Goal: Find specific page/section: Find specific page/section

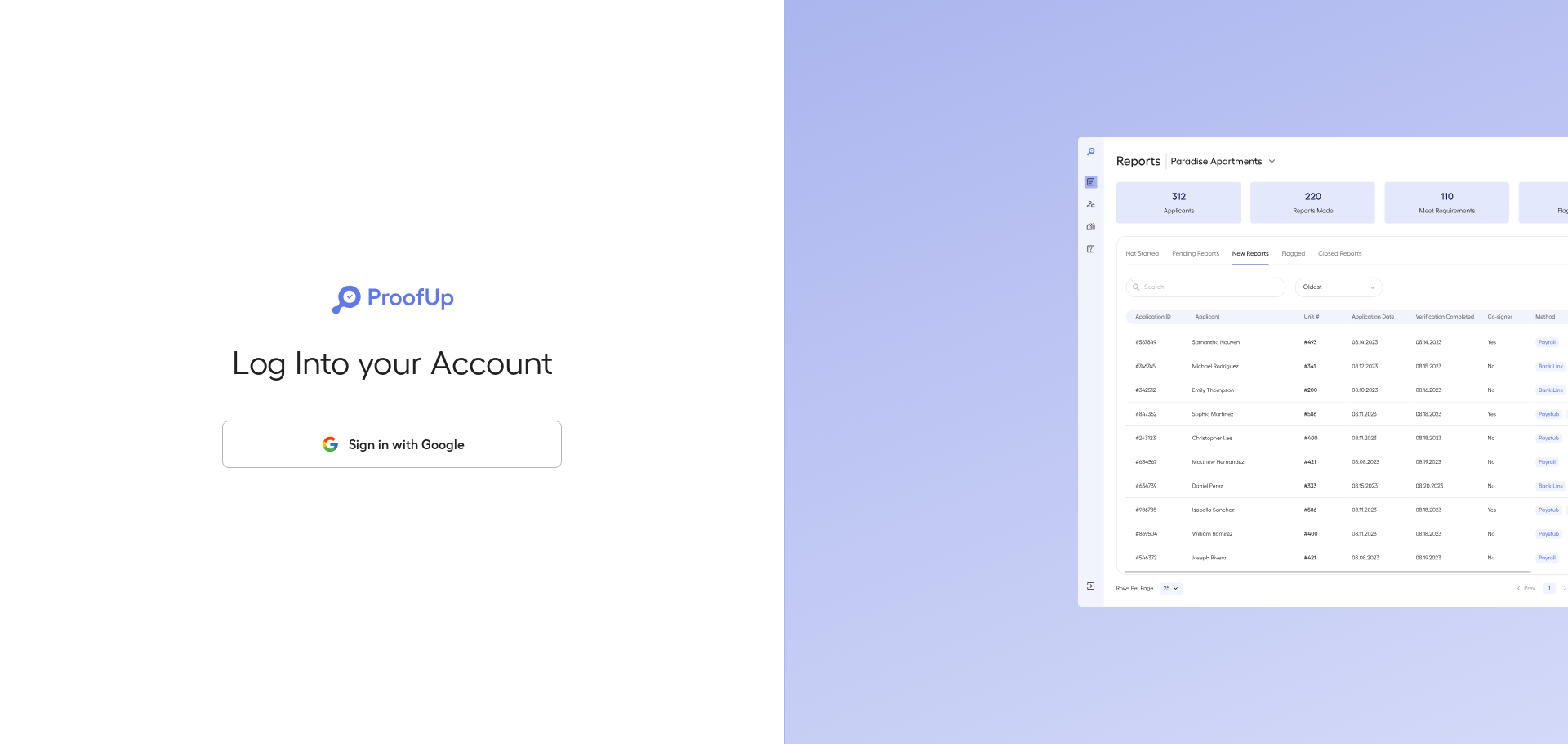
click at [339, 444] on icon "button" at bounding box center [330, 443] width 20 height 19
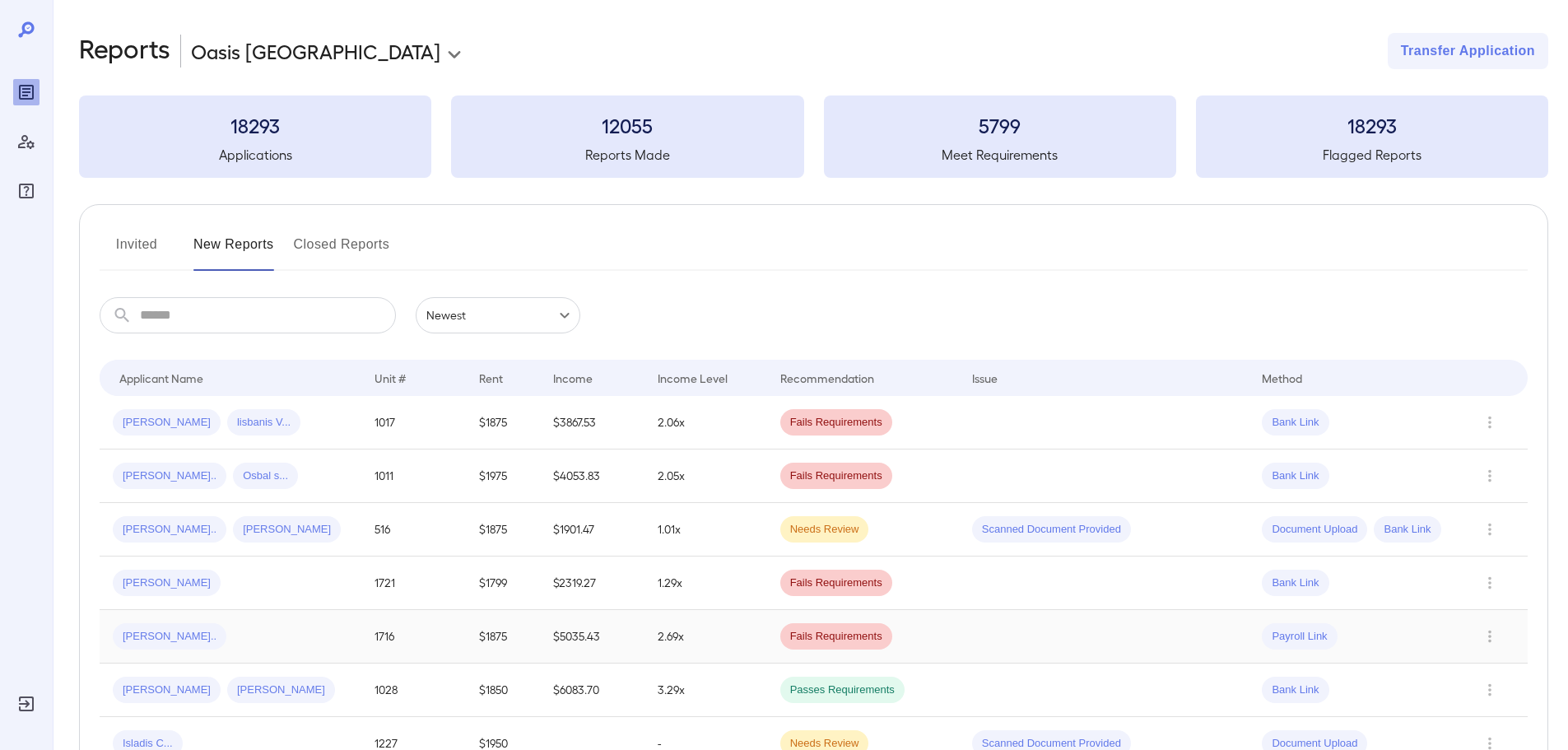
click at [153, 646] on div "[PERSON_NAME].." at bounding box center [169, 636] width 113 height 26
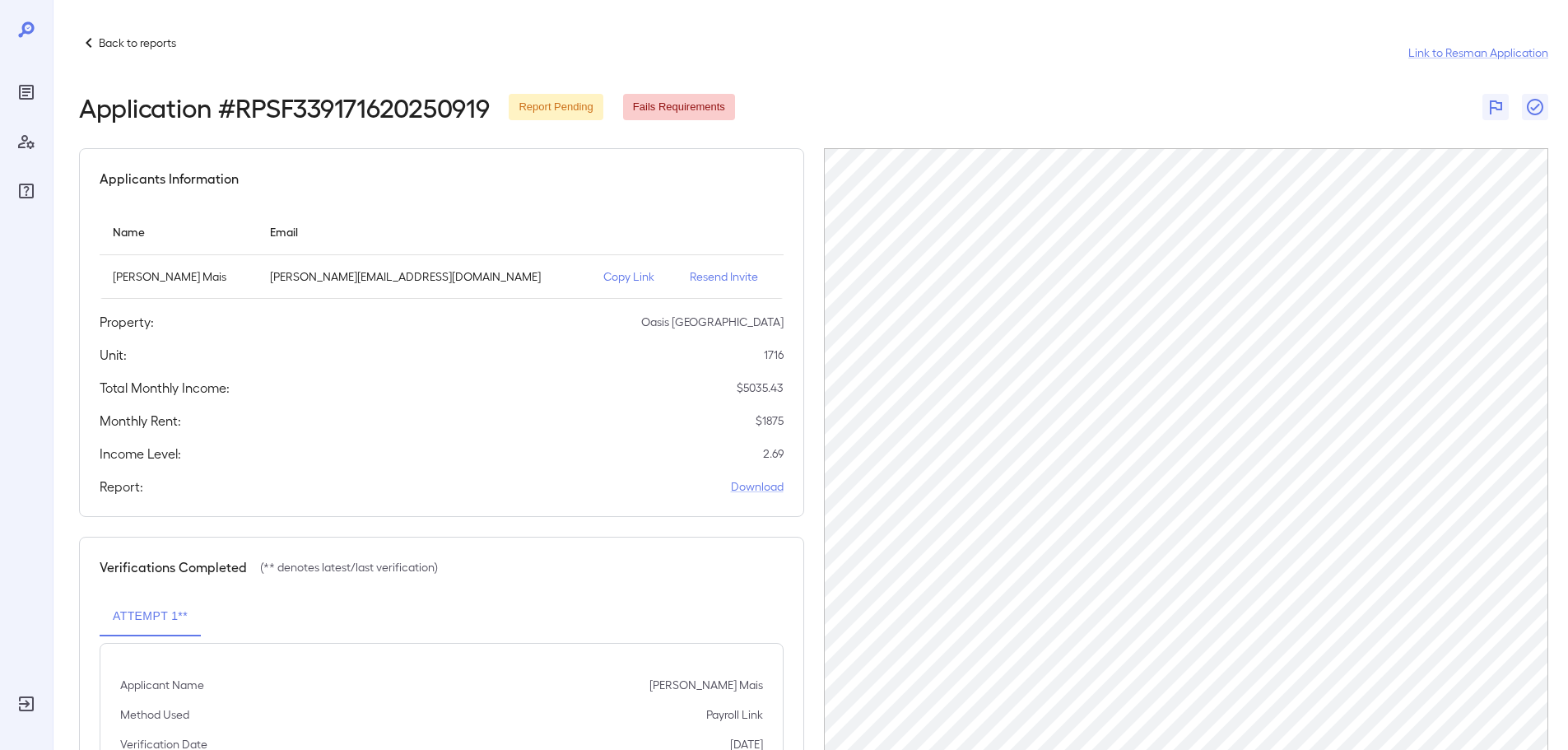
click at [690, 278] on p "Resend Invite" at bounding box center [729, 276] width 80 height 16
click at [85, 41] on icon at bounding box center [88, 42] width 19 height 19
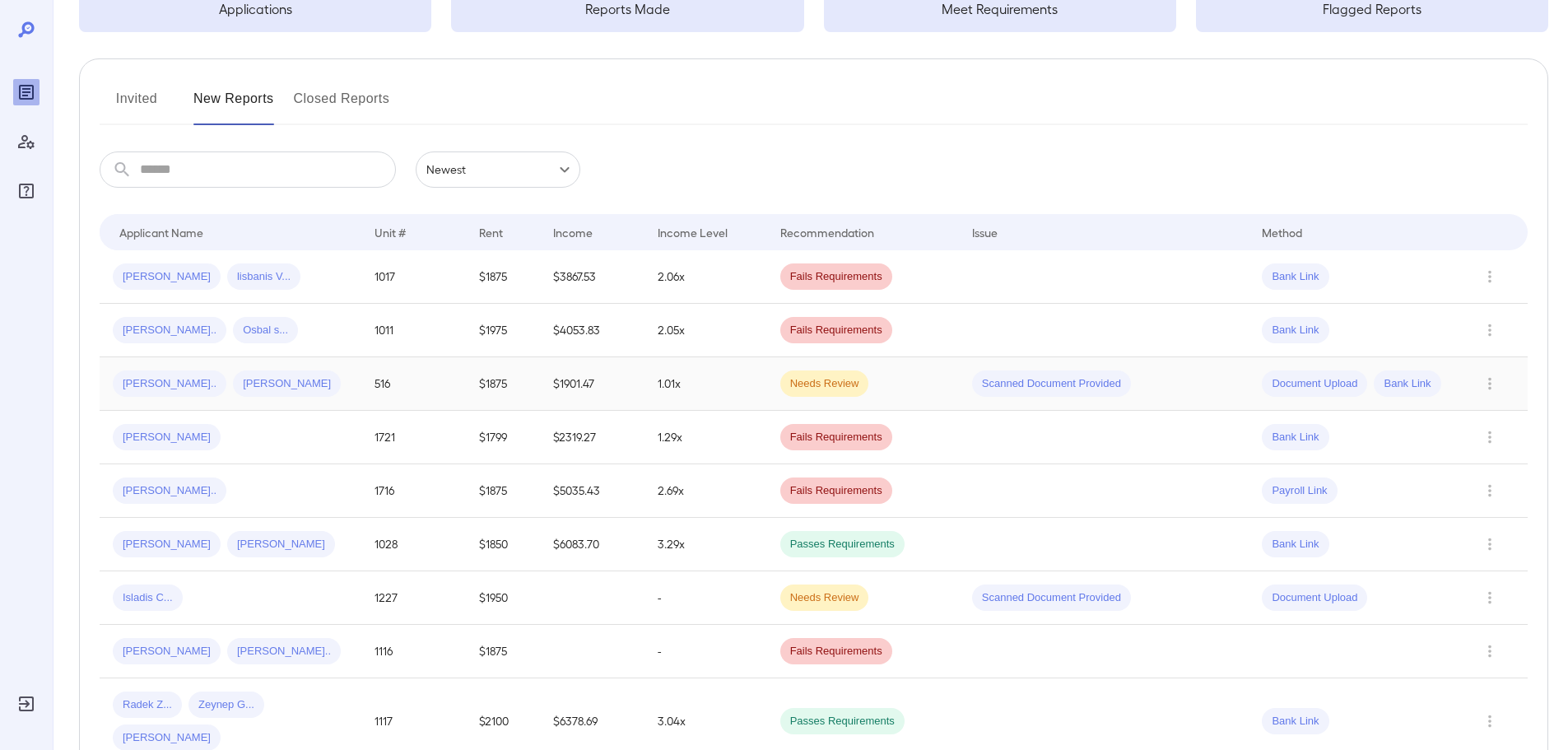
scroll to position [165, 0]
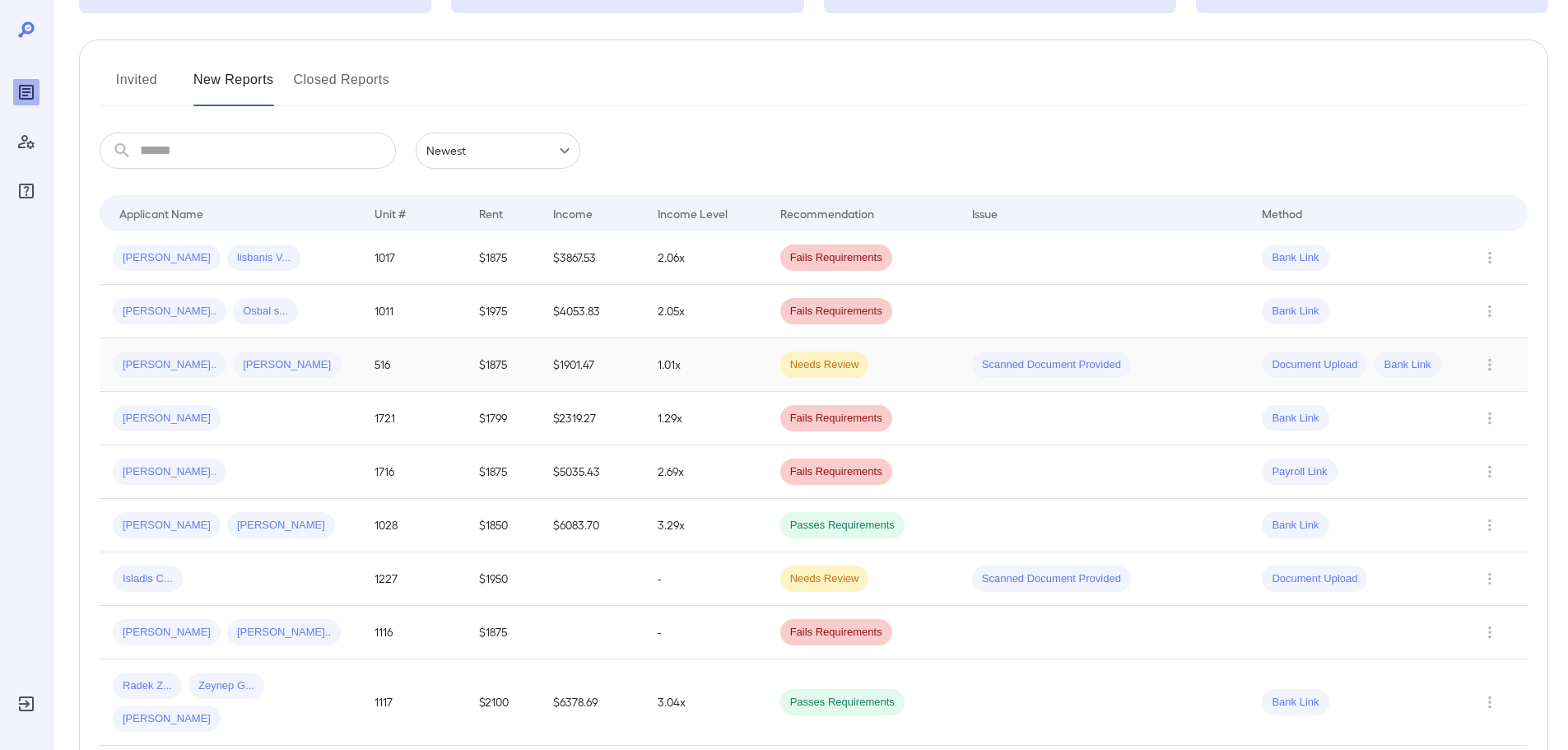
click at [825, 366] on span "Needs Review" at bounding box center [824, 365] width 89 height 15
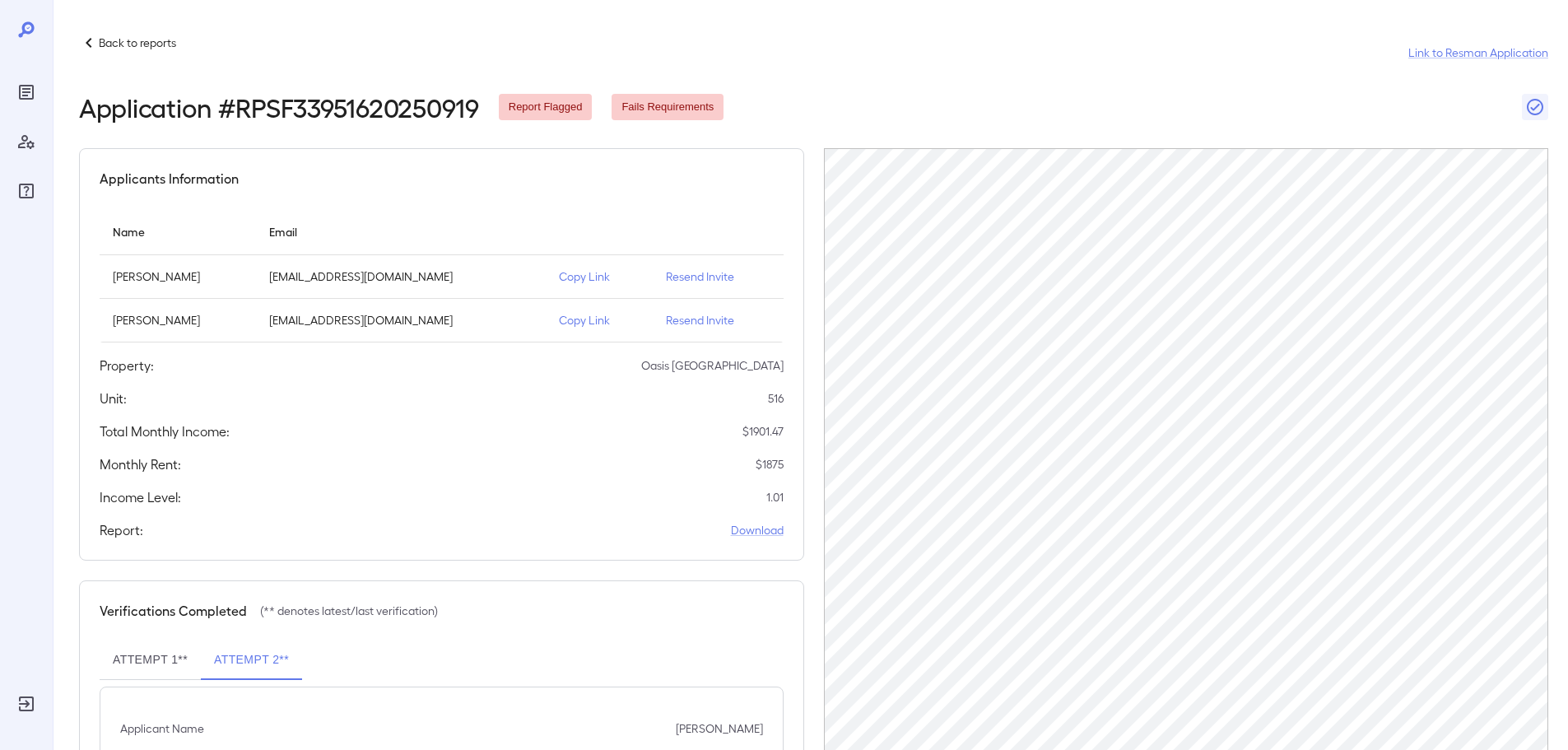
click at [91, 41] on icon at bounding box center [88, 42] width 19 height 19
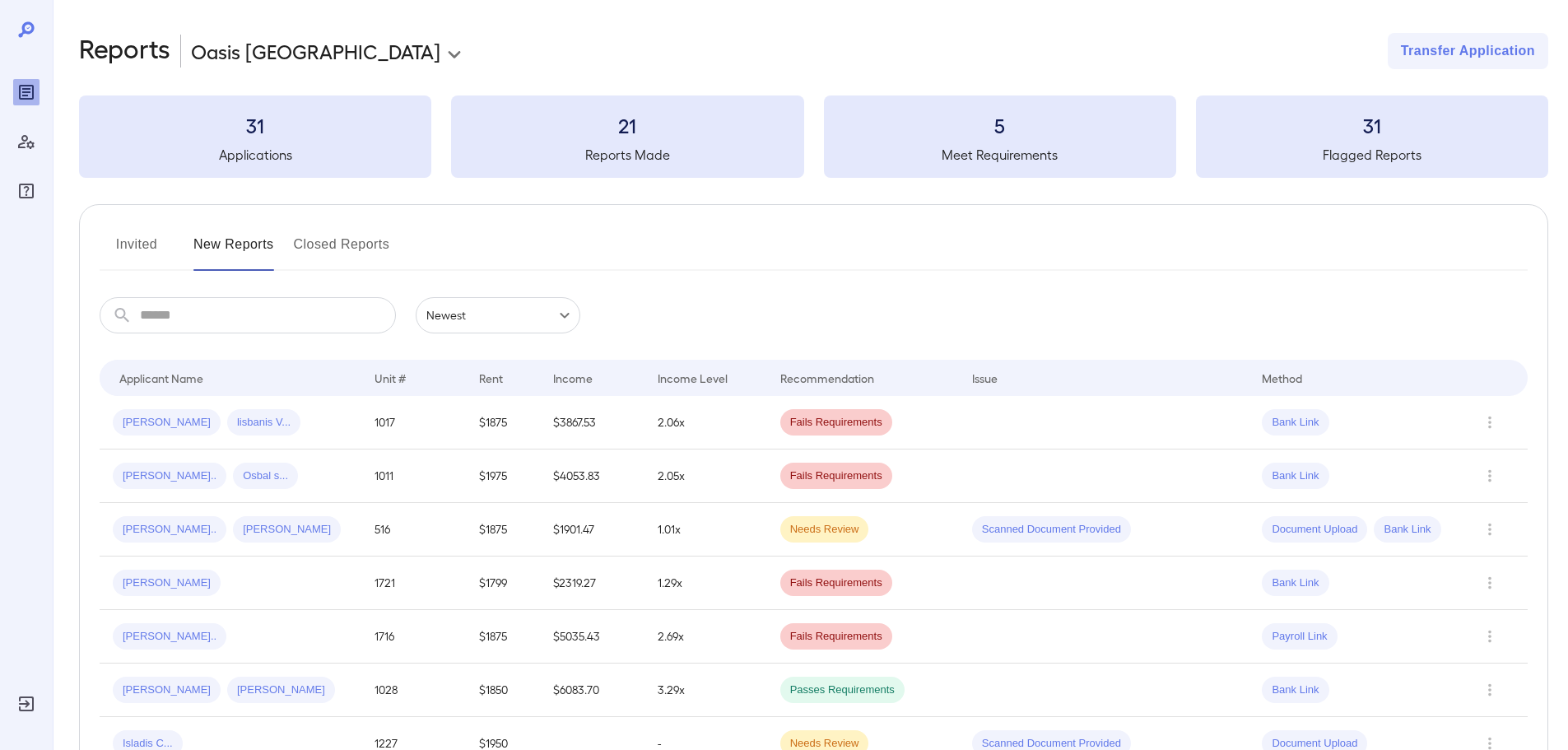
click at [136, 241] on button "Invited" at bounding box center [137, 251] width 74 height 40
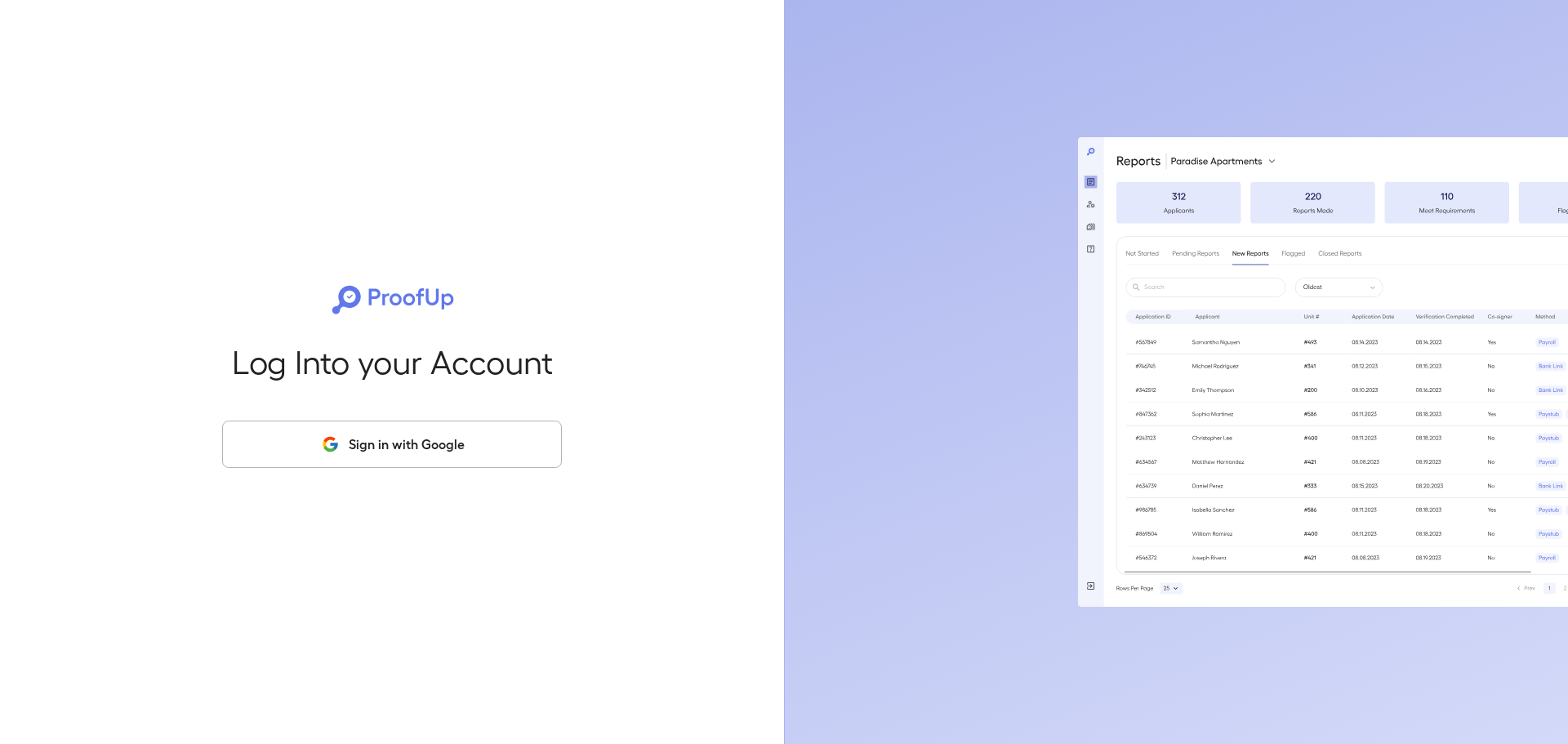
click at [414, 443] on button "Sign in with Google" at bounding box center [392, 444] width 340 height 47
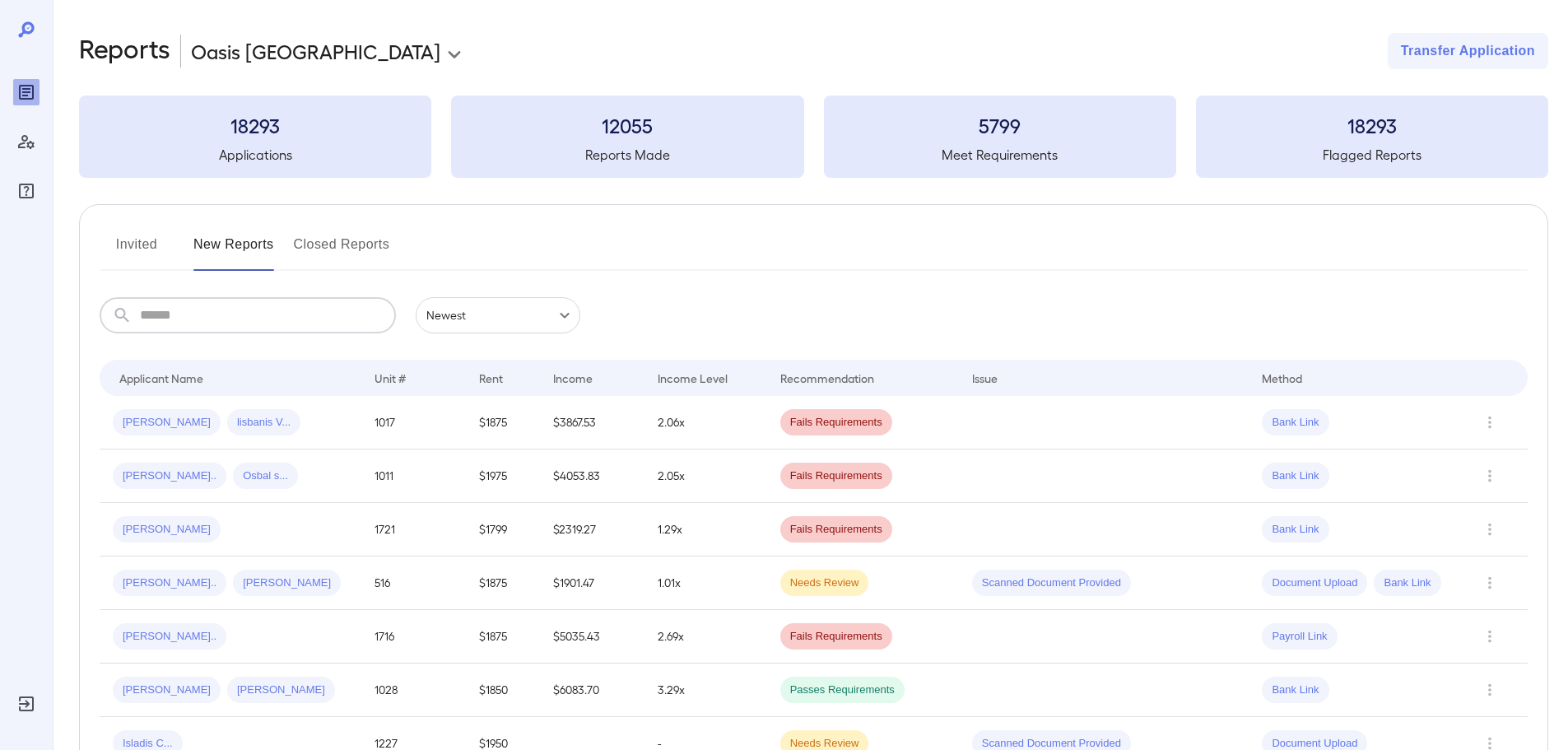
click at [168, 324] on input "text" at bounding box center [267, 315] width 256 height 36
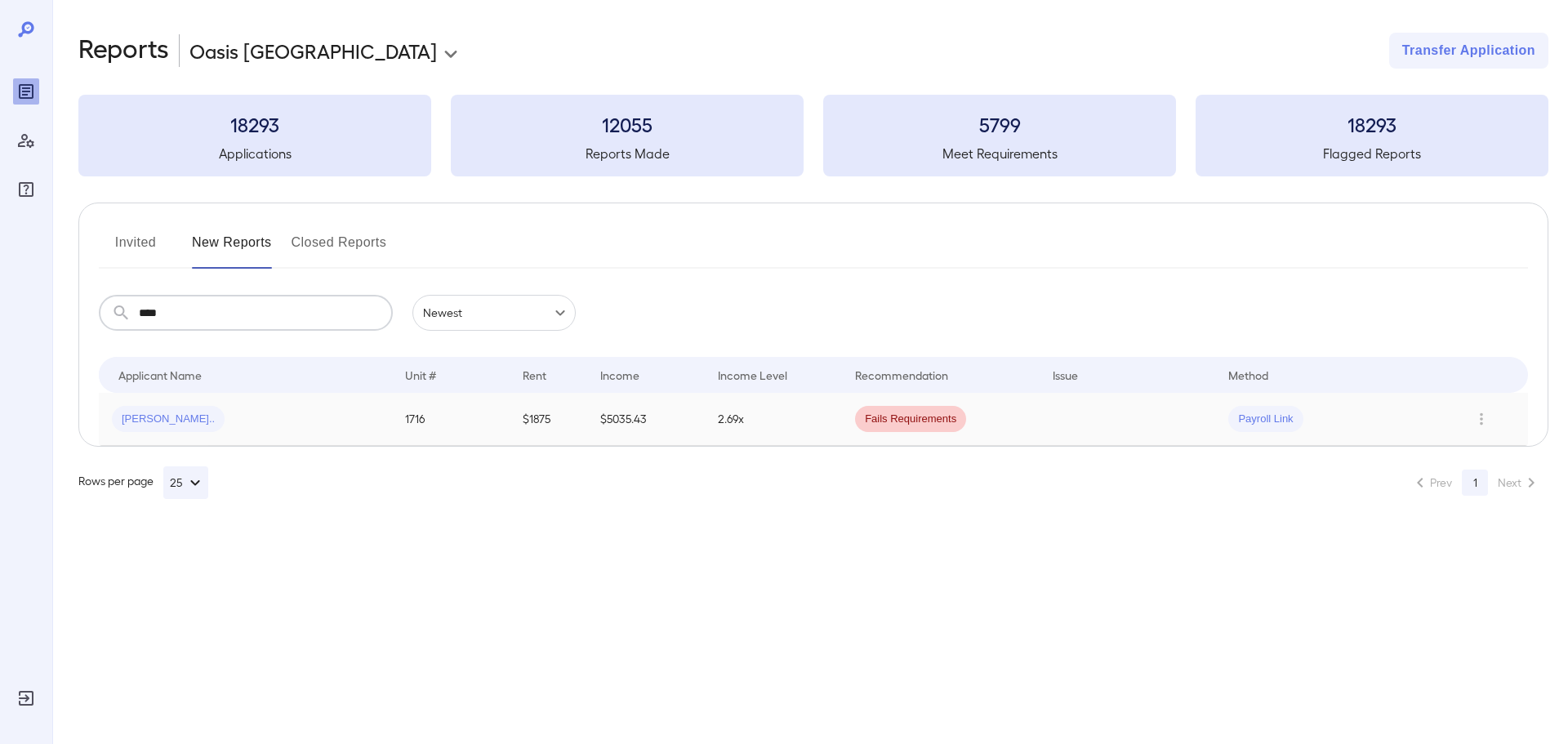
type input "****"
click at [130, 418] on span "[PERSON_NAME].." at bounding box center [168, 419] width 113 height 15
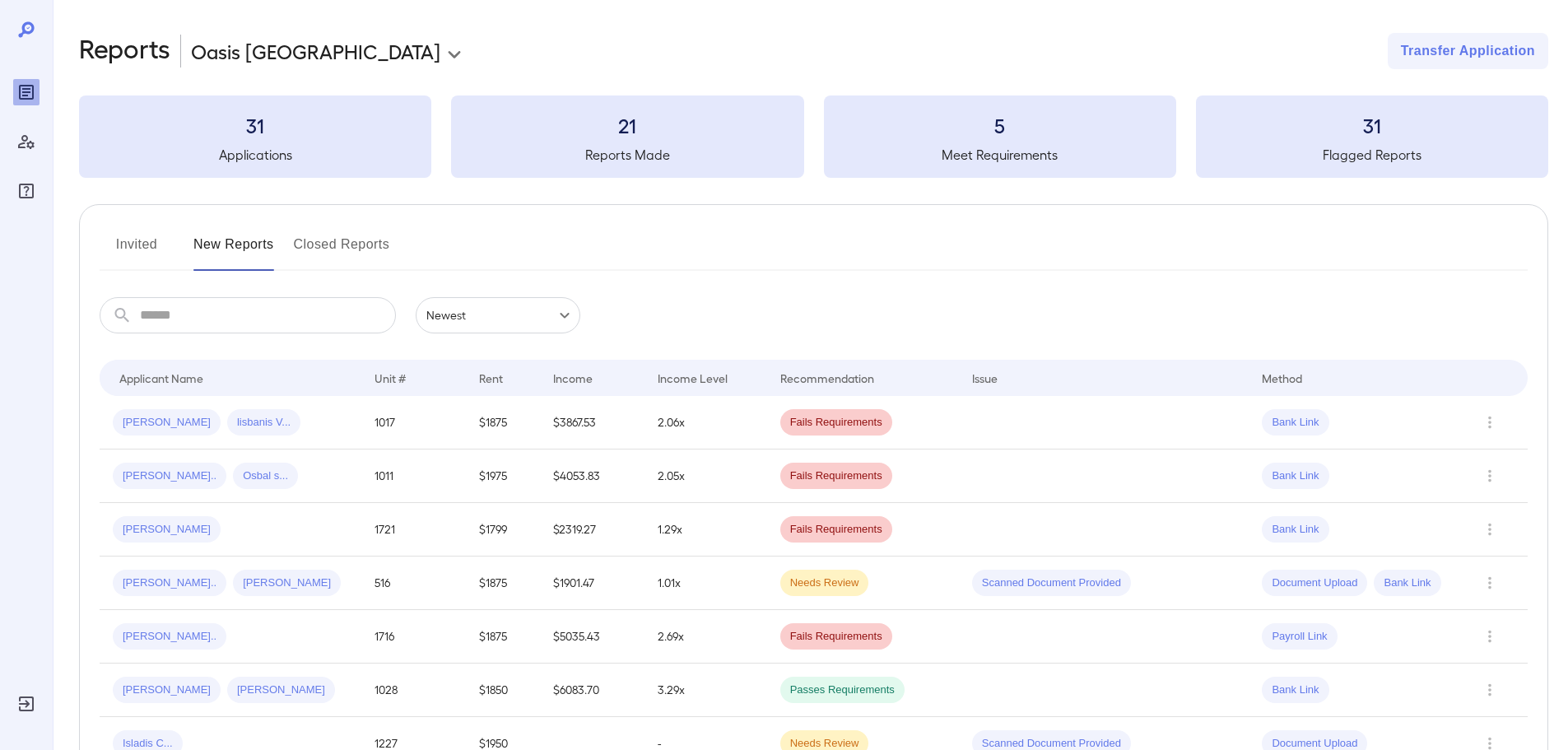
click at [194, 323] on input "text" at bounding box center [267, 315] width 256 height 36
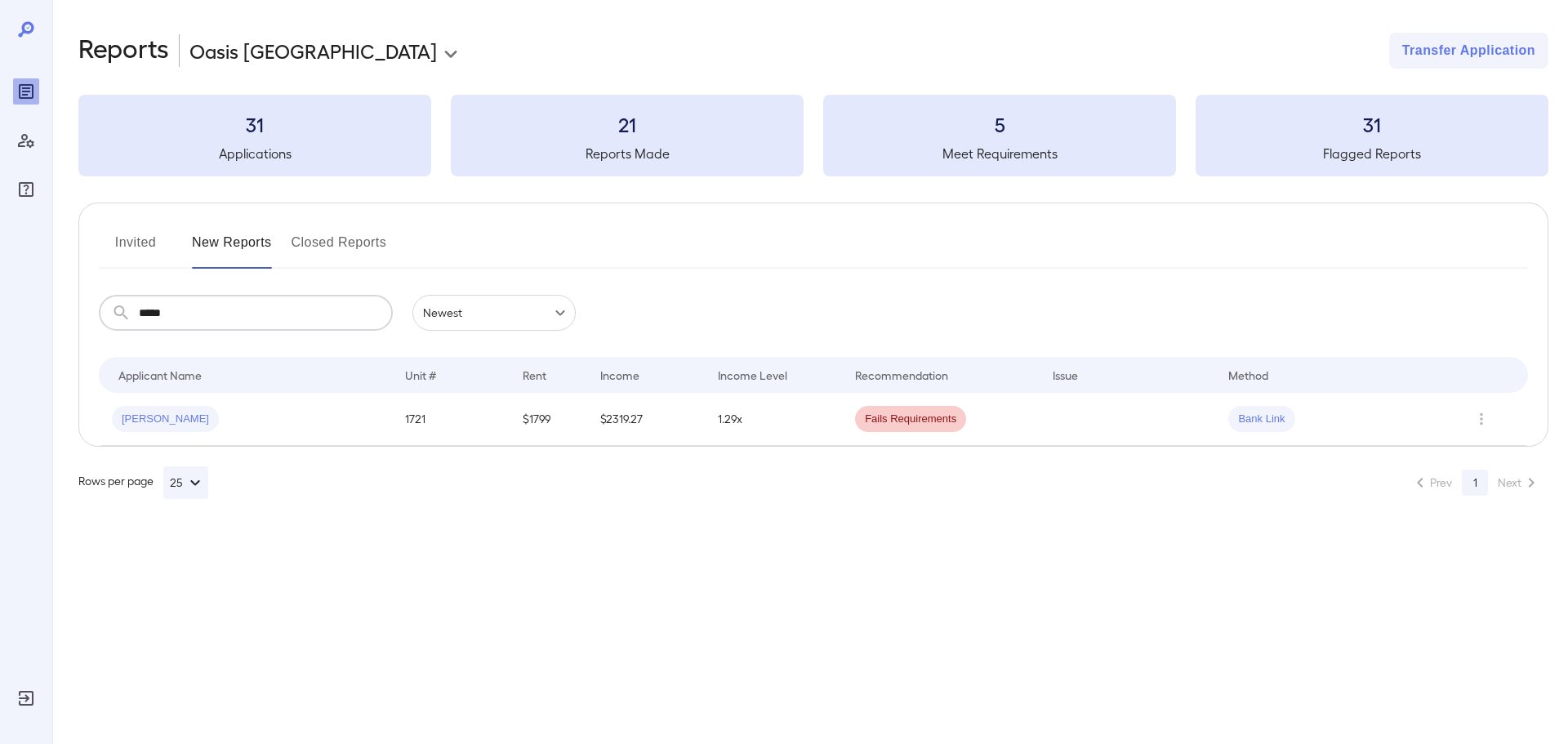
type input "*****"
click at [139, 415] on span "[PERSON_NAME]" at bounding box center [165, 419] width 107 height 15
